Goal: Task Accomplishment & Management: Use online tool/utility

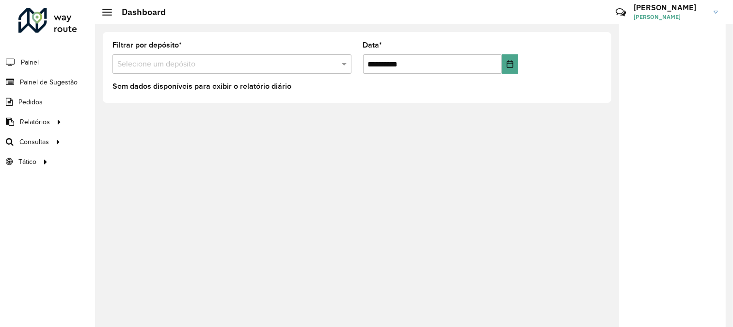
click at [606, 113] on div "**********" at bounding box center [414, 175] width 638 height 302
click at [62, 81] on span "Painel de Sugestão" at bounding box center [50, 82] width 61 height 10
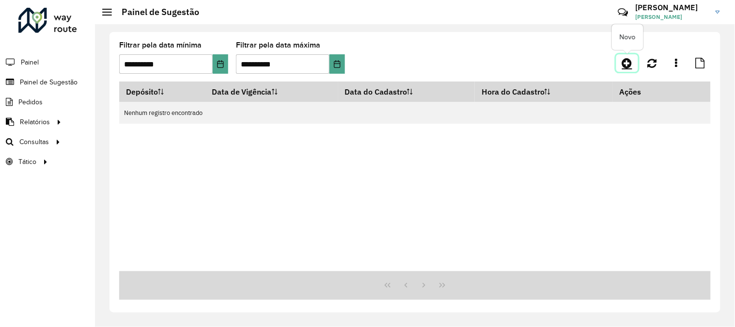
click at [629, 61] on icon at bounding box center [627, 63] width 10 height 12
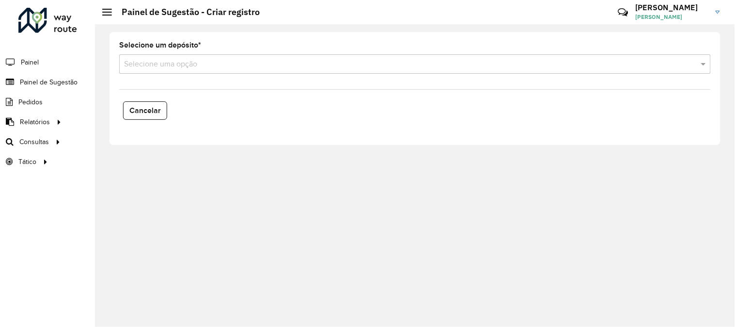
click at [202, 53] on div "Selecione um depósito * Selecione uma opção" at bounding box center [415, 58] width 592 height 32
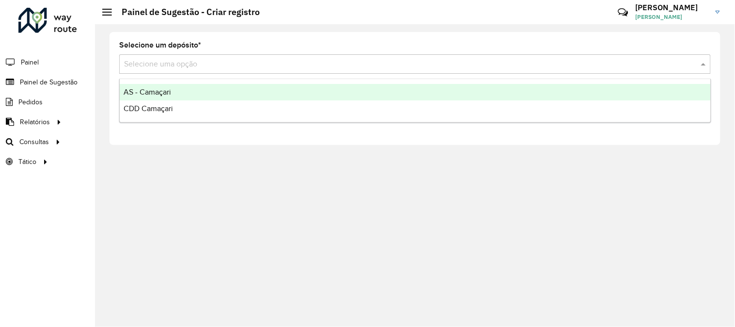
click at [202, 68] on input "text" at bounding box center [405, 65] width 563 height 12
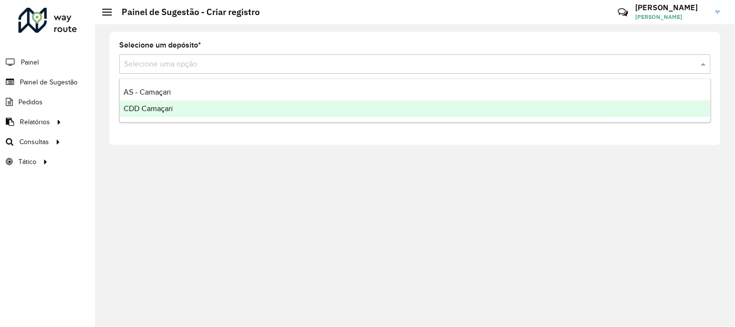
click at [182, 107] on div "CDD Camaçari" at bounding box center [415, 108] width 591 height 16
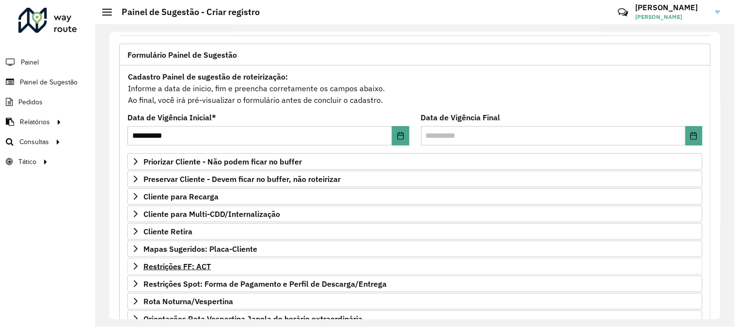
scroll to position [108, 0]
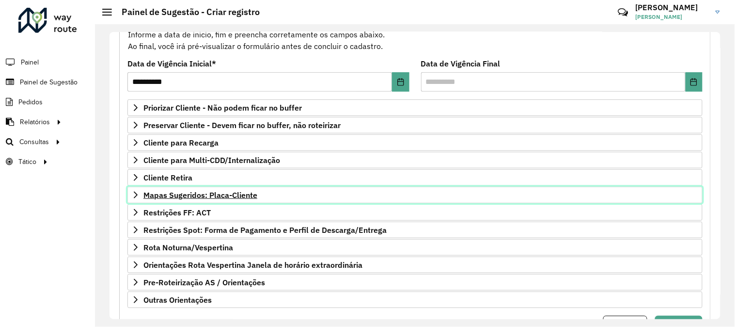
click at [245, 197] on span "Mapas Sugeridos: Placa-Cliente" at bounding box center [200, 195] width 114 height 8
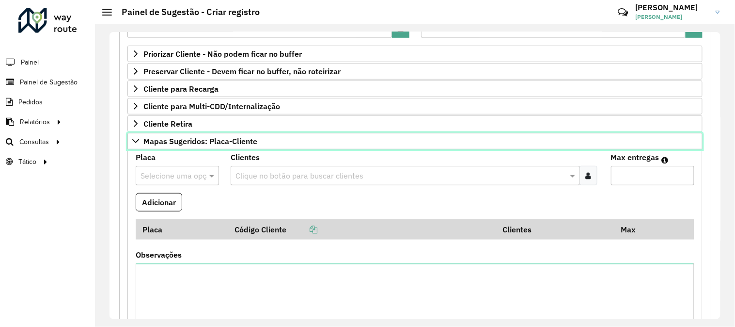
scroll to position [215, 0]
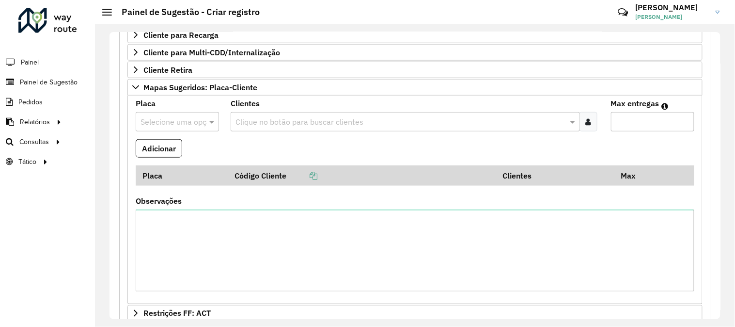
click at [348, 145] on formly-field "Adicionar" at bounding box center [415, 152] width 570 height 26
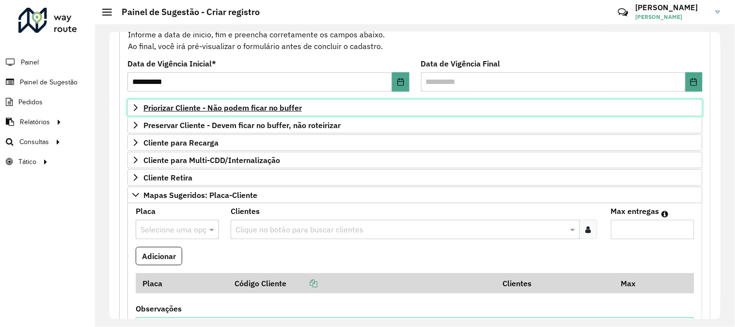
click at [410, 109] on link "Priorizar Cliente - Não podem ficar no buffer" at bounding box center [414, 107] width 575 height 16
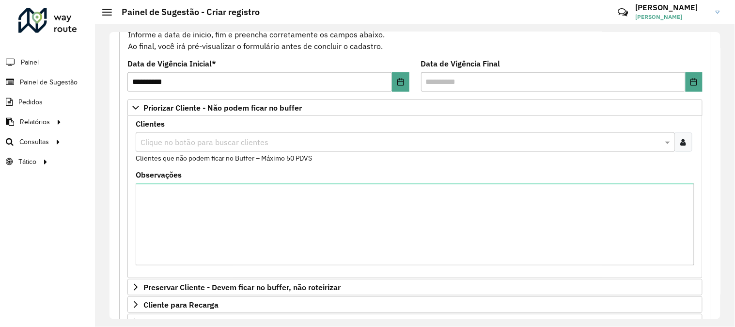
click at [681, 142] on icon at bounding box center [683, 142] width 5 height 8
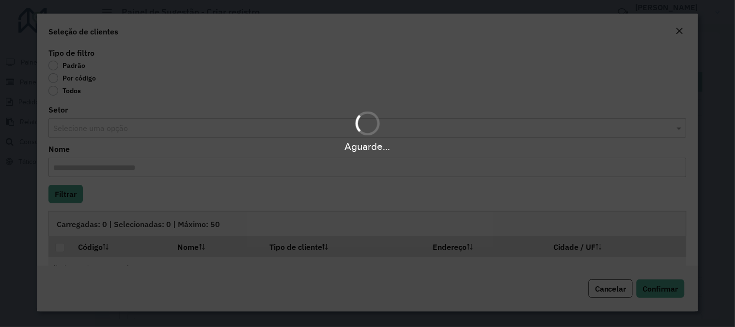
click at [60, 74] on div "Aguarde..." at bounding box center [367, 163] width 735 height 327
click at [52, 77] on div "Aguarde..." at bounding box center [367, 163] width 735 height 327
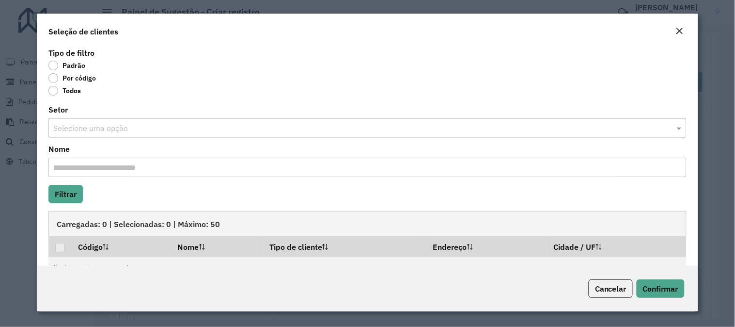
click at [52, 78] on label "Por código" at bounding box center [71, 78] width 47 height 10
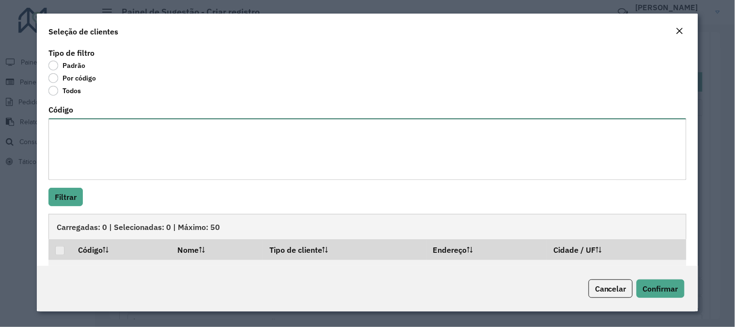
click at [196, 138] on textarea "Código" at bounding box center [367, 149] width 638 height 62
paste textarea "******** ******** ******** ******** ******** ******** ******** ******** *******…"
type textarea "******** ******** ******** ******** ******** ******** ******** ******** *******…"
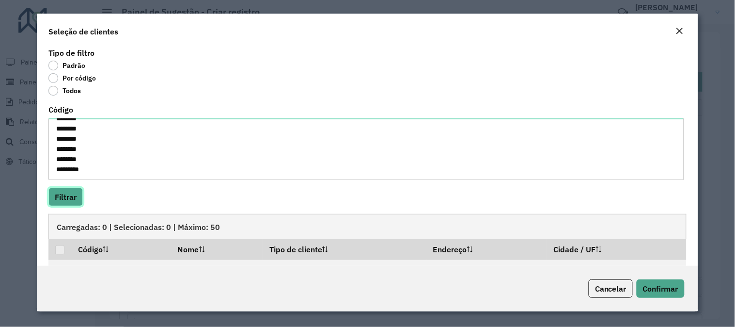
click at [74, 196] on button "Filtrar" at bounding box center [65, 197] width 34 height 18
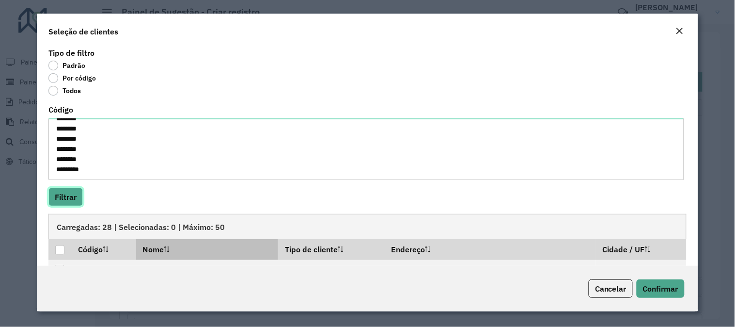
scroll to position [54, 0]
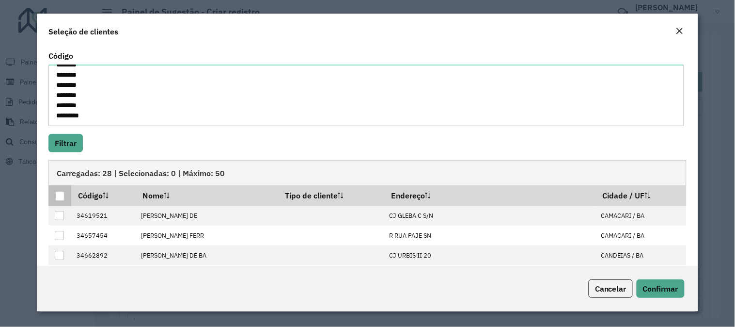
click at [60, 192] on div at bounding box center [59, 195] width 9 height 9
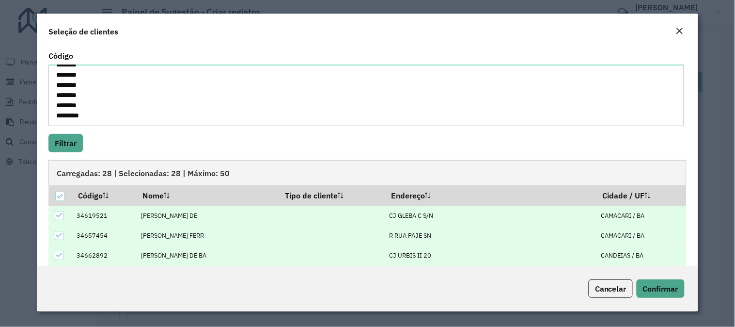
scroll to position [134, 0]
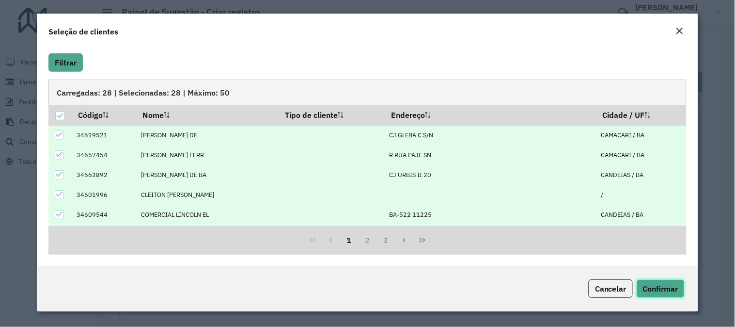
click at [649, 279] on button "Confirmar" at bounding box center [661, 288] width 48 height 18
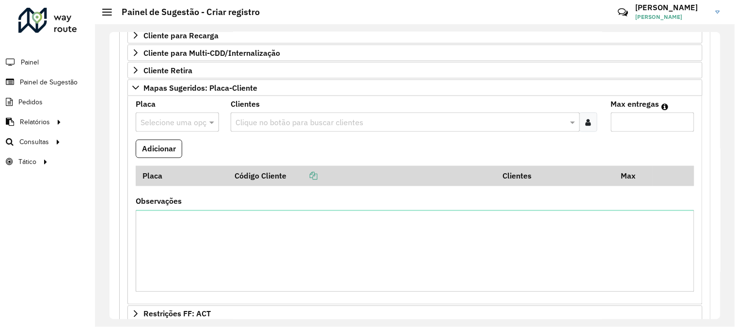
scroll to position [529, 0]
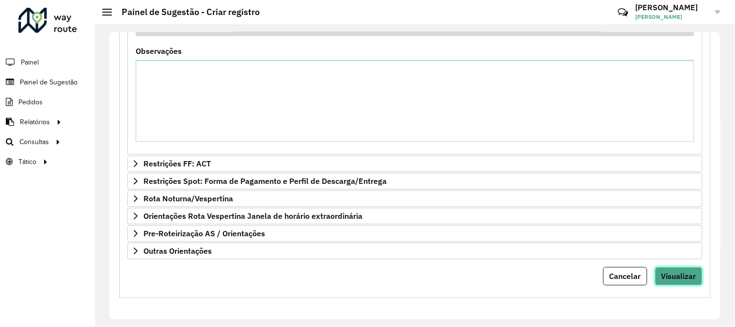
click at [671, 269] on button "Visualizar" at bounding box center [678, 276] width 47 height 18
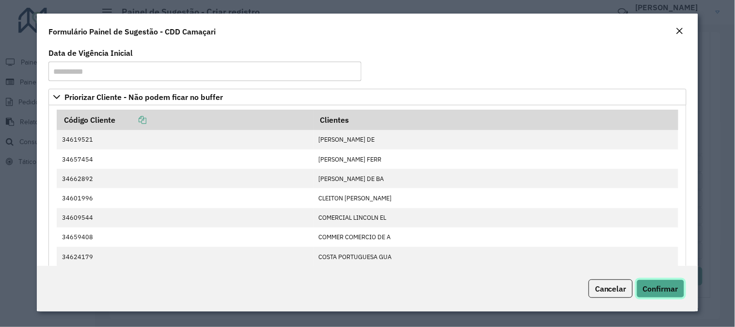
click at [670, 288] on span "Confirmar" at bounding box center [660, 289] width 35 height 10
